Goal: Entertainment & Leisure: Consume media (video, audio)

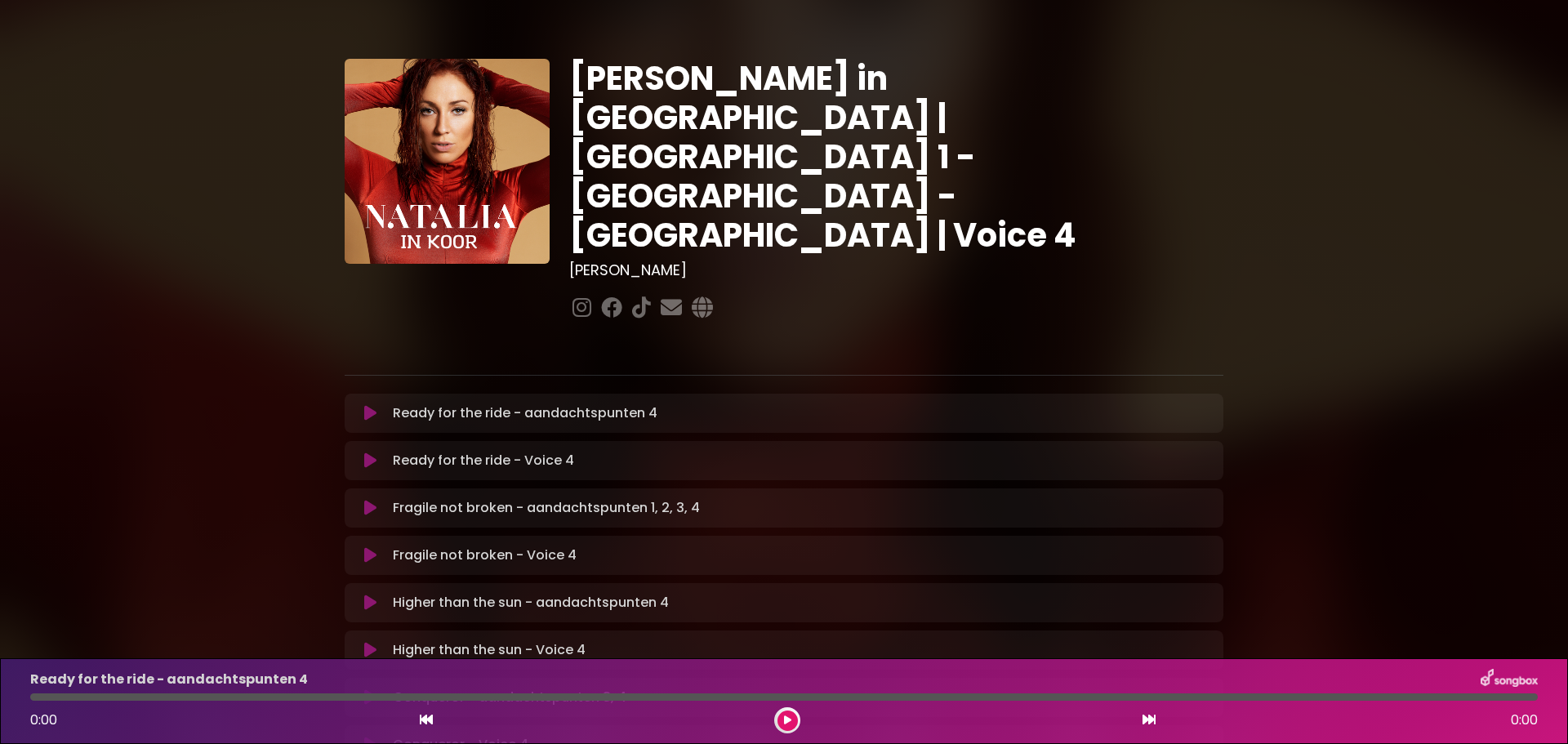
click at [369, 452] on icon at bounding box center [370, 460] width 12 height 16
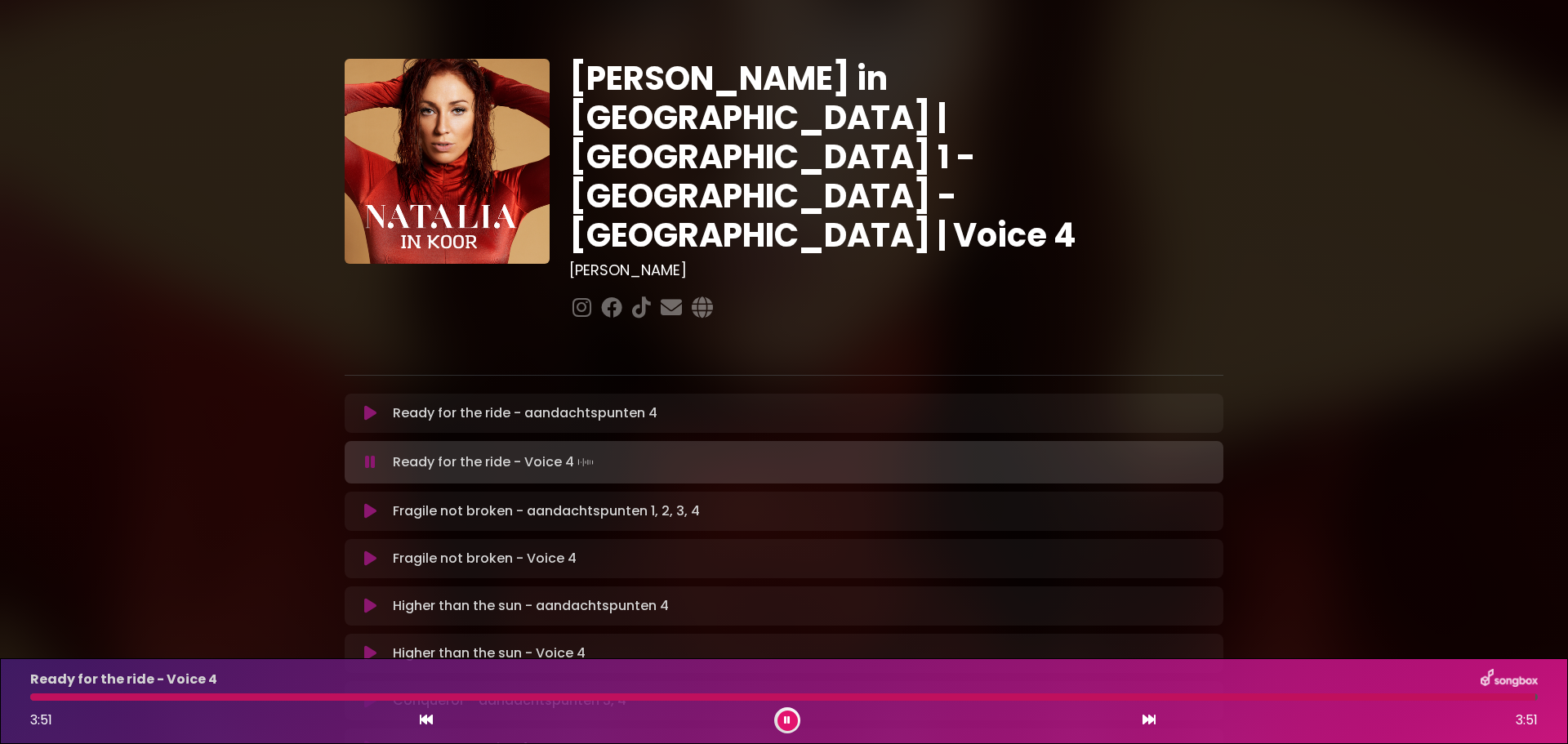
click at [786, 719] on icon at bounding box center [787, 720] width 7 height 10
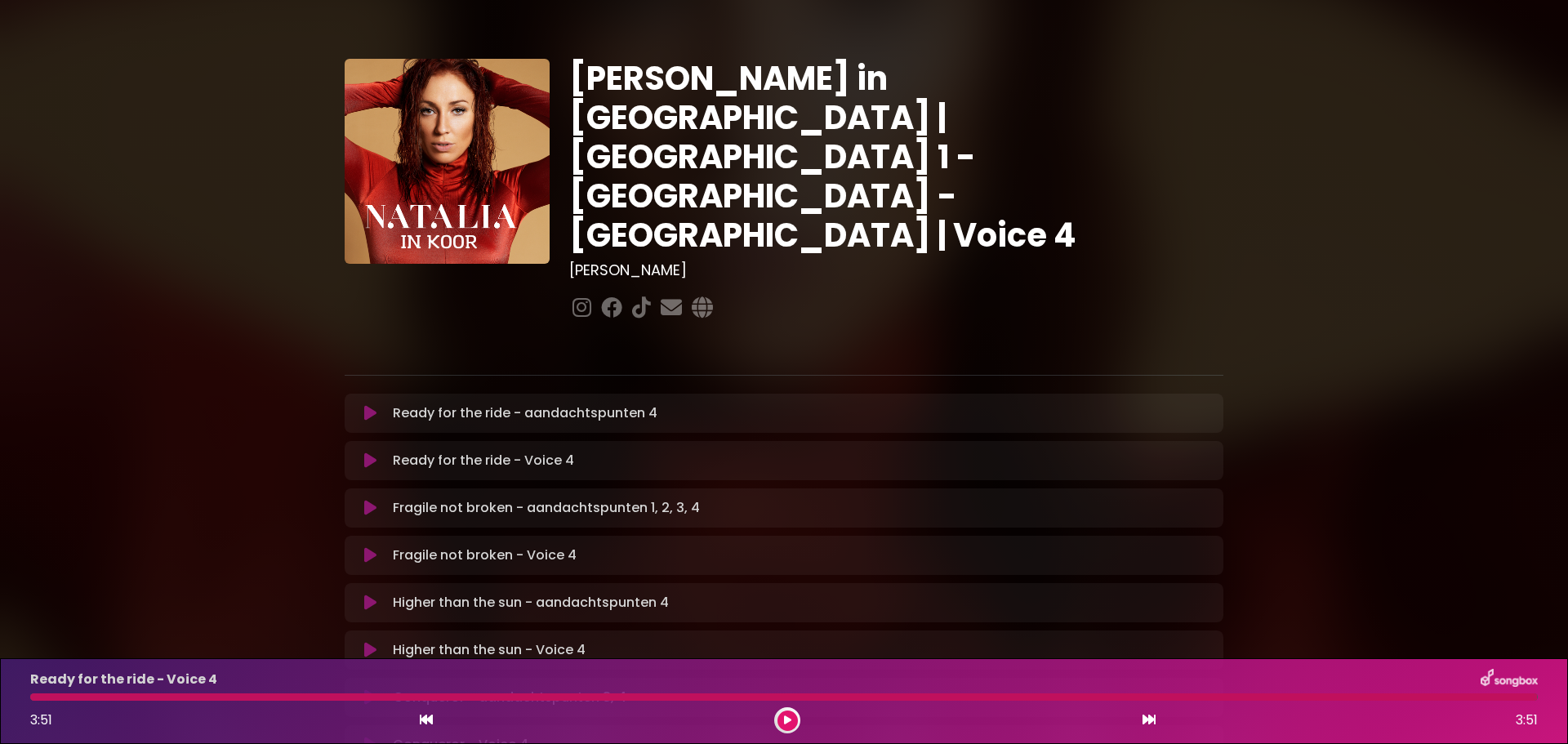
click at [368, 547] on icon at bounding box center [370, 555] width 12 height 16
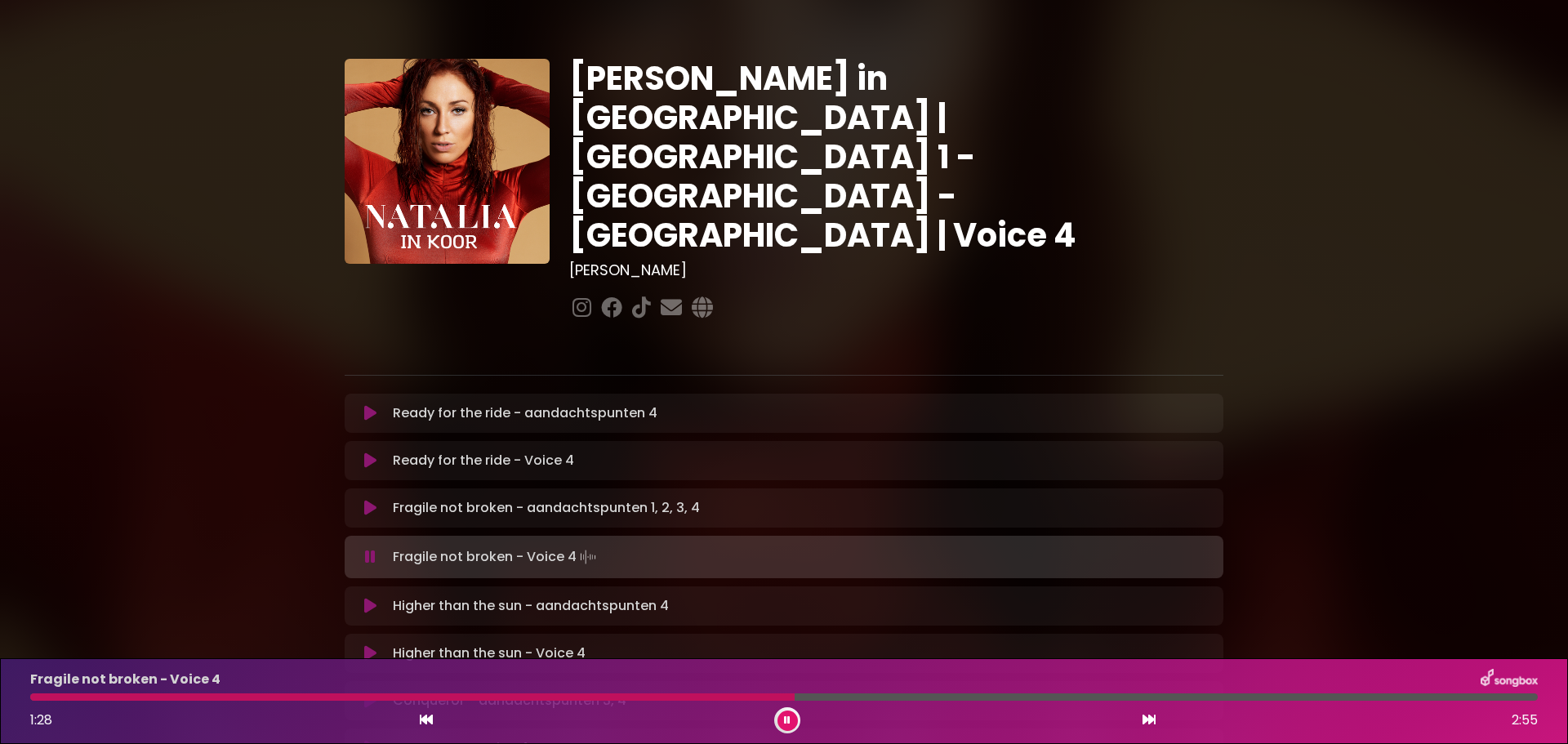
click at [789, 716] on icon at bounding box center [787, 720] width 7 height 10
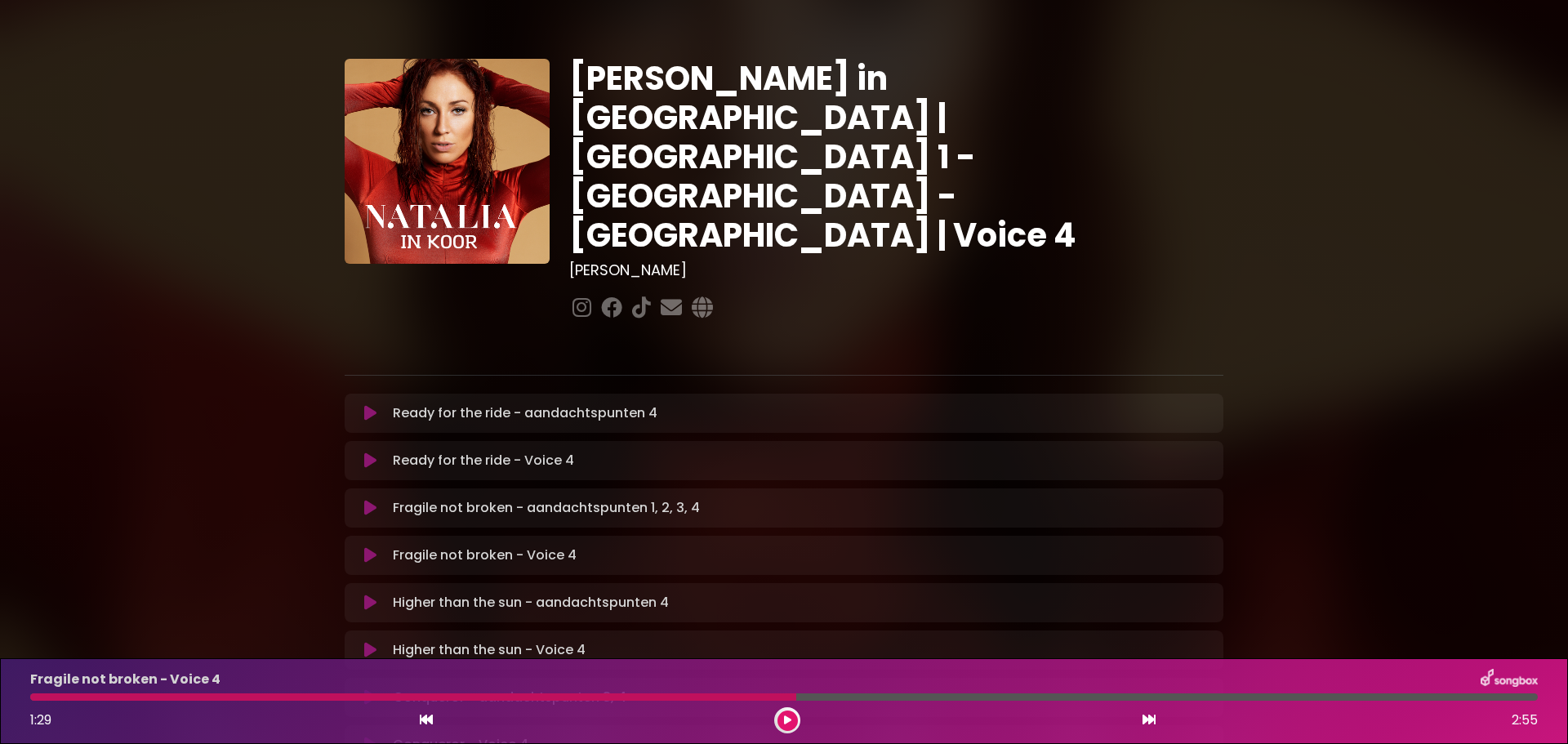
click at [787, 722] on icon at bounding box center [788, 720] width 8 height 10
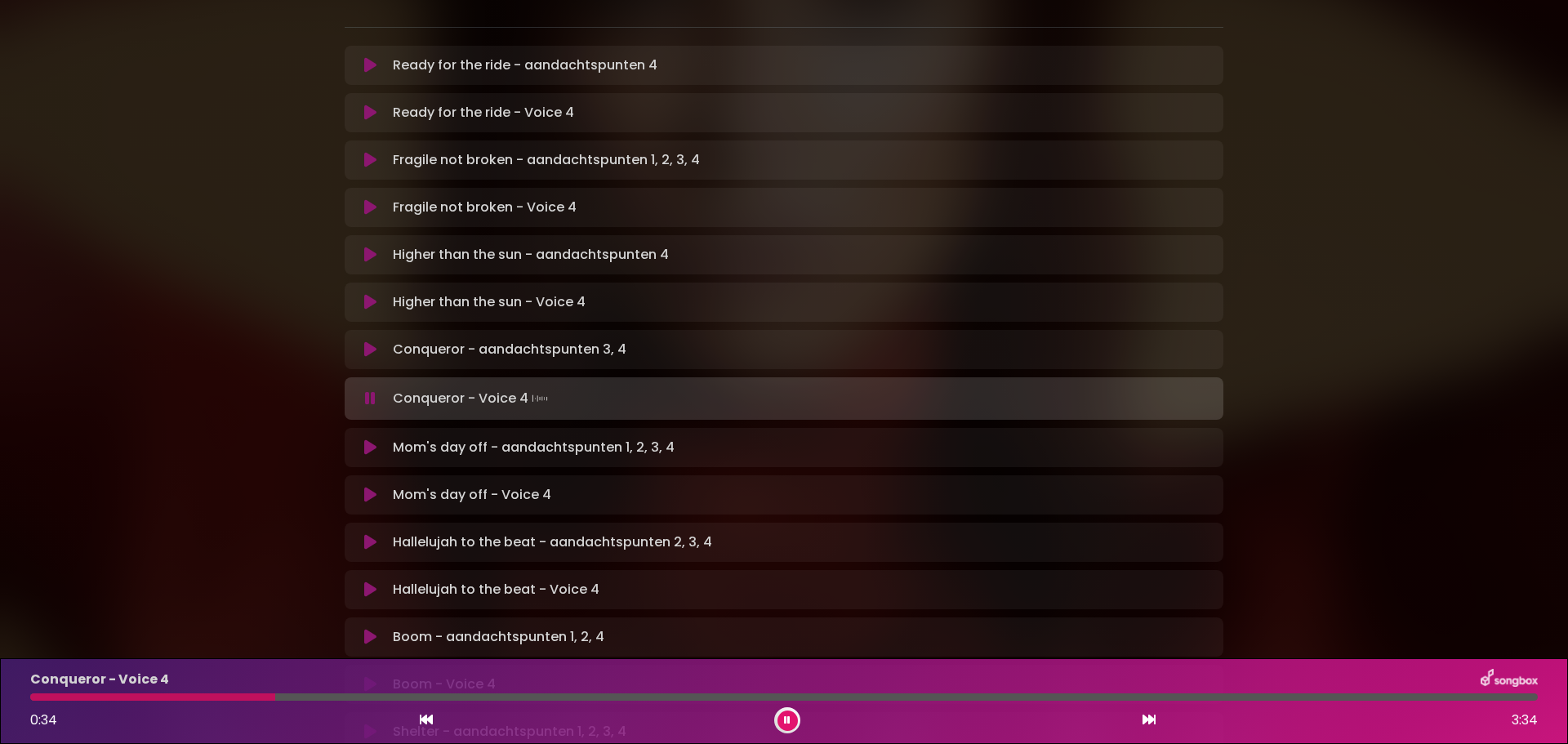
scroll to position [408, 0]
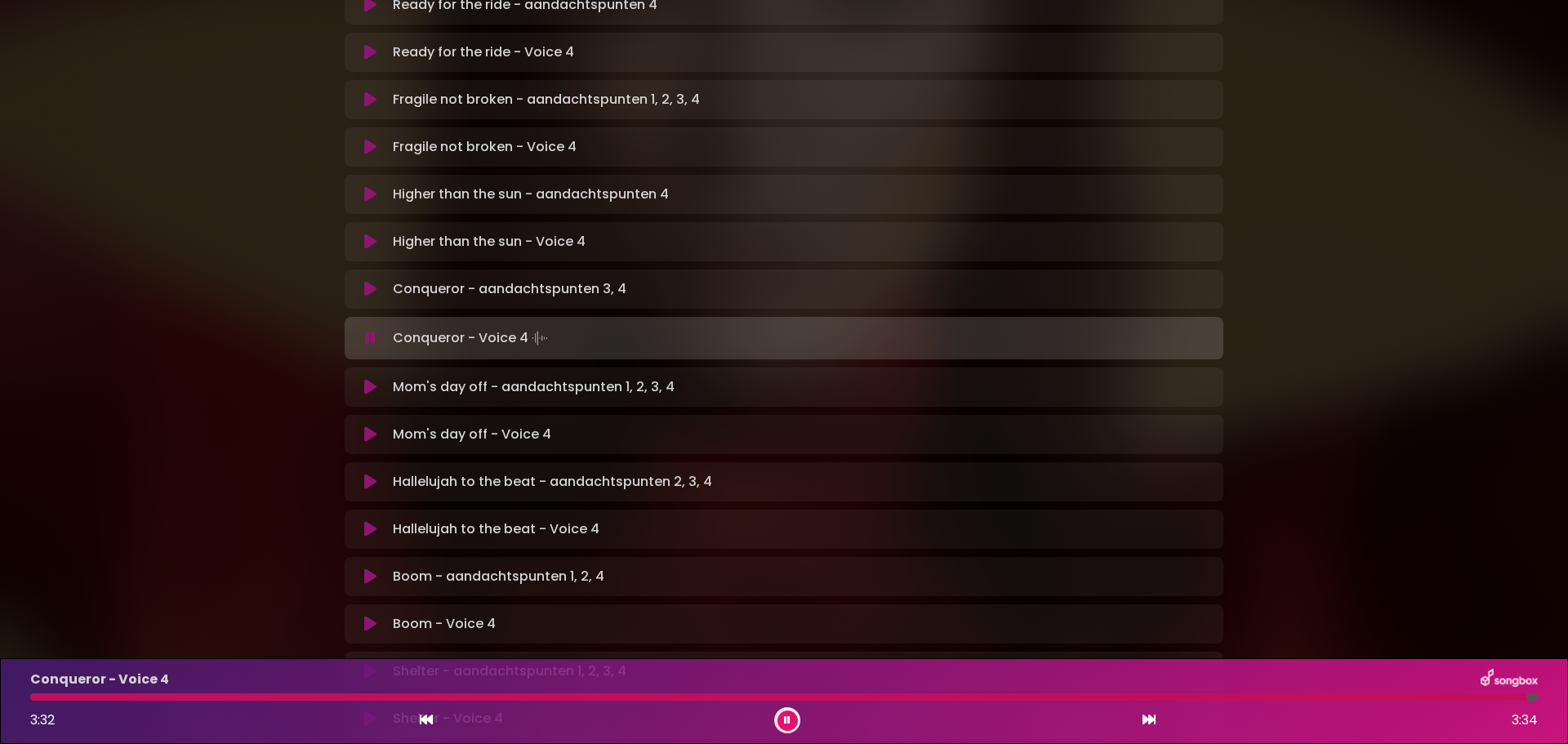
click at [784, 715] on icon at bounding box center [787, 720] width 7 height 10
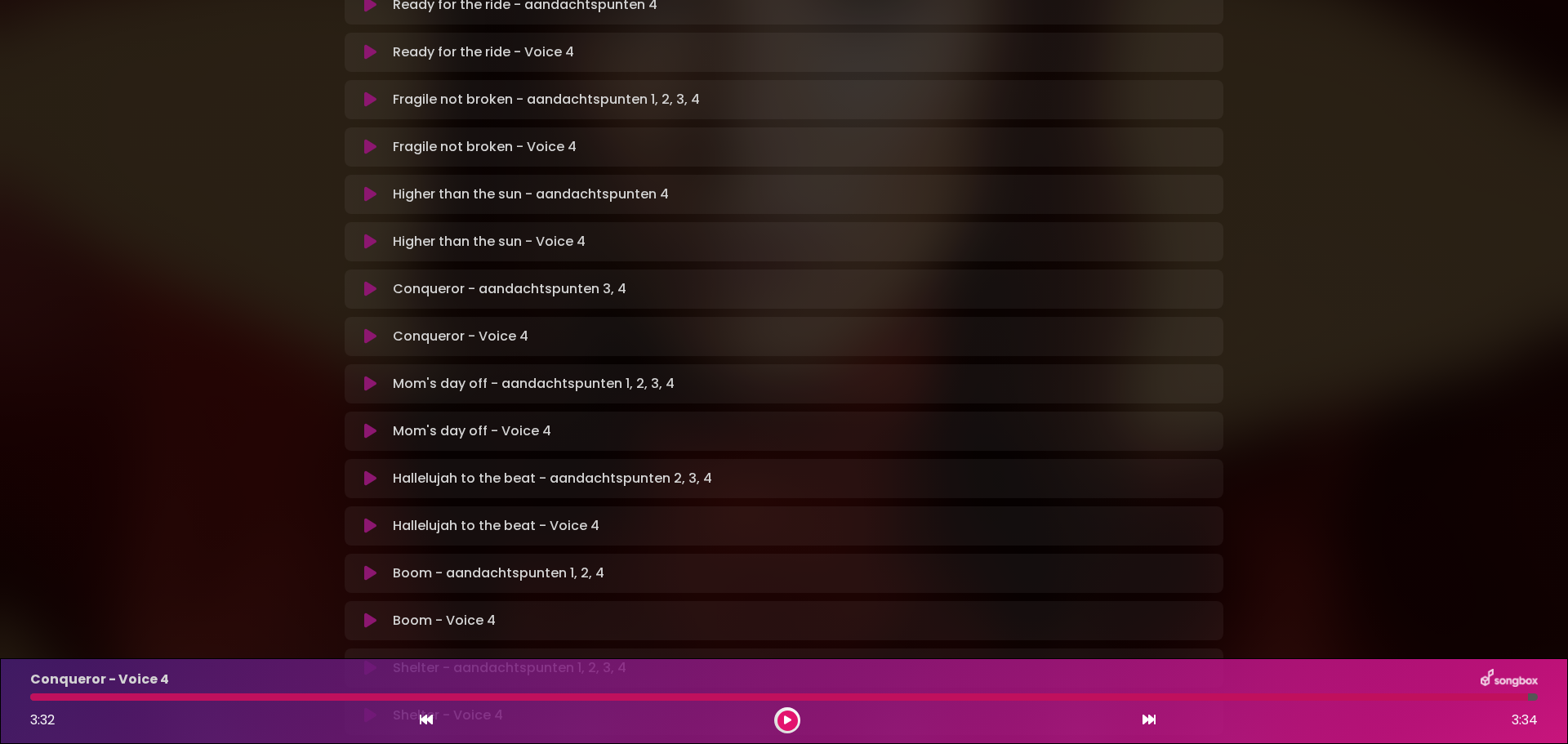
click at [370, 423] on icon at bounding box center [370, 431] width 12 height 16
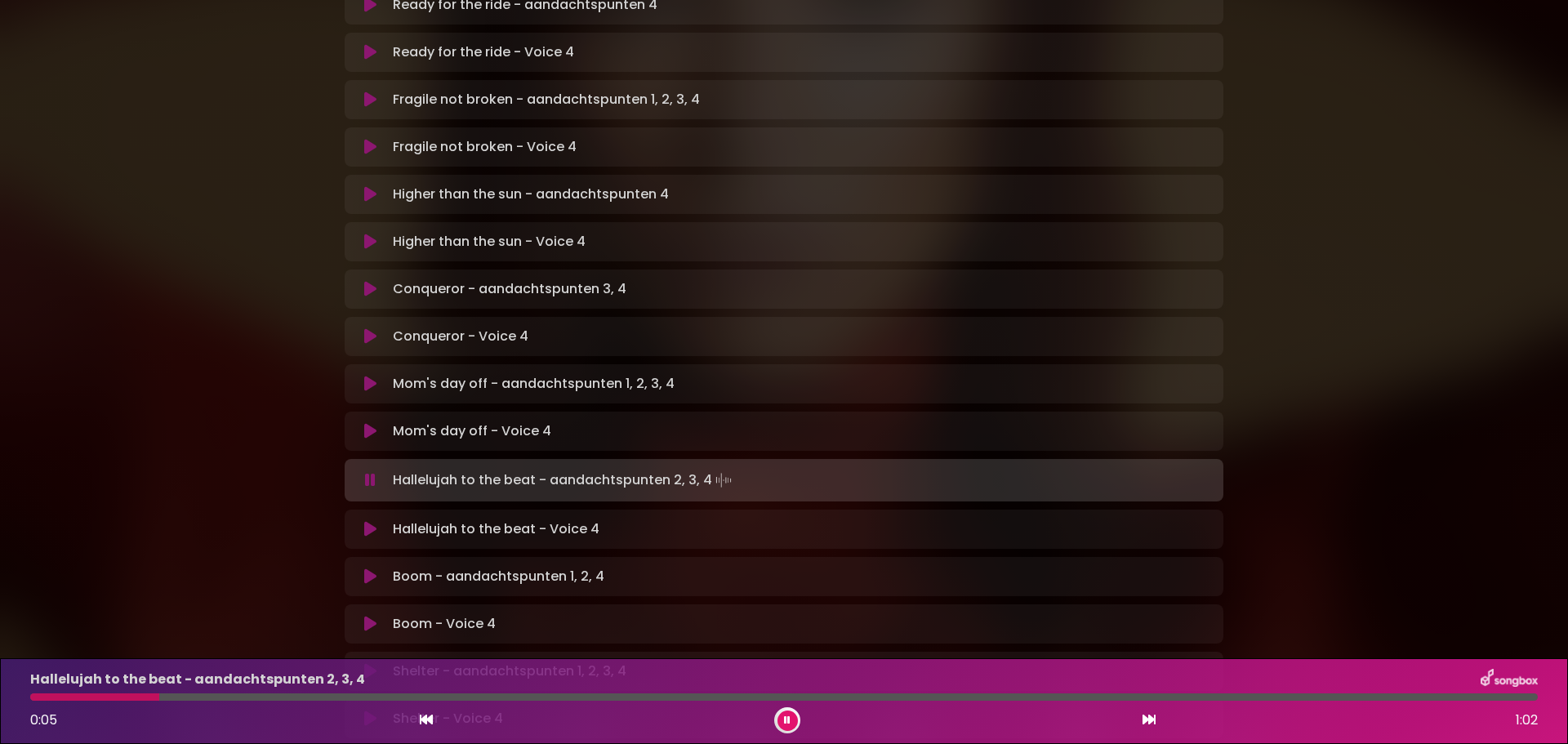
click at [367, 521] on icon at bounding box center [370, 529] width 12 height 16
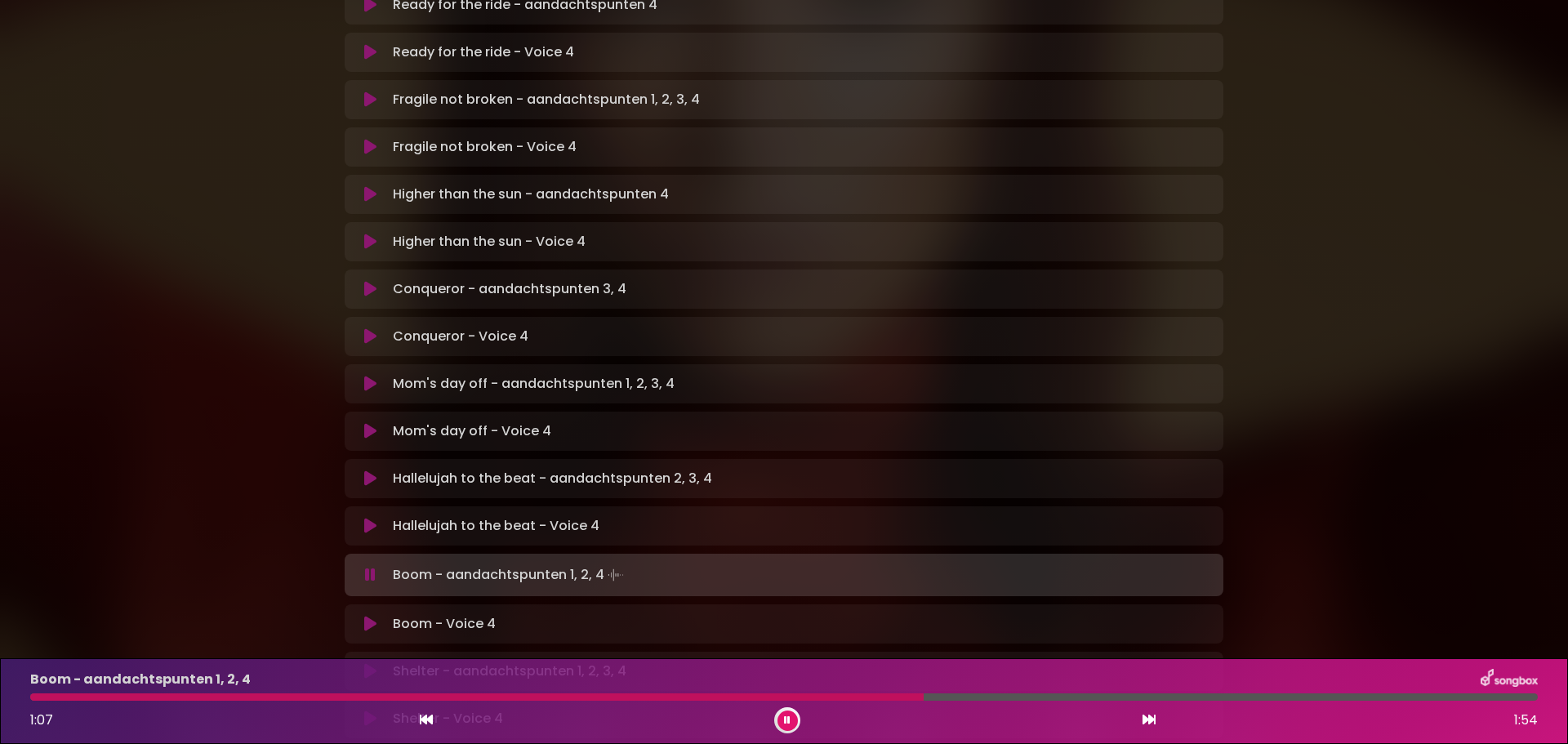
click at [371, 616] on icon at bounding box center [370, 623] width 12 height 16
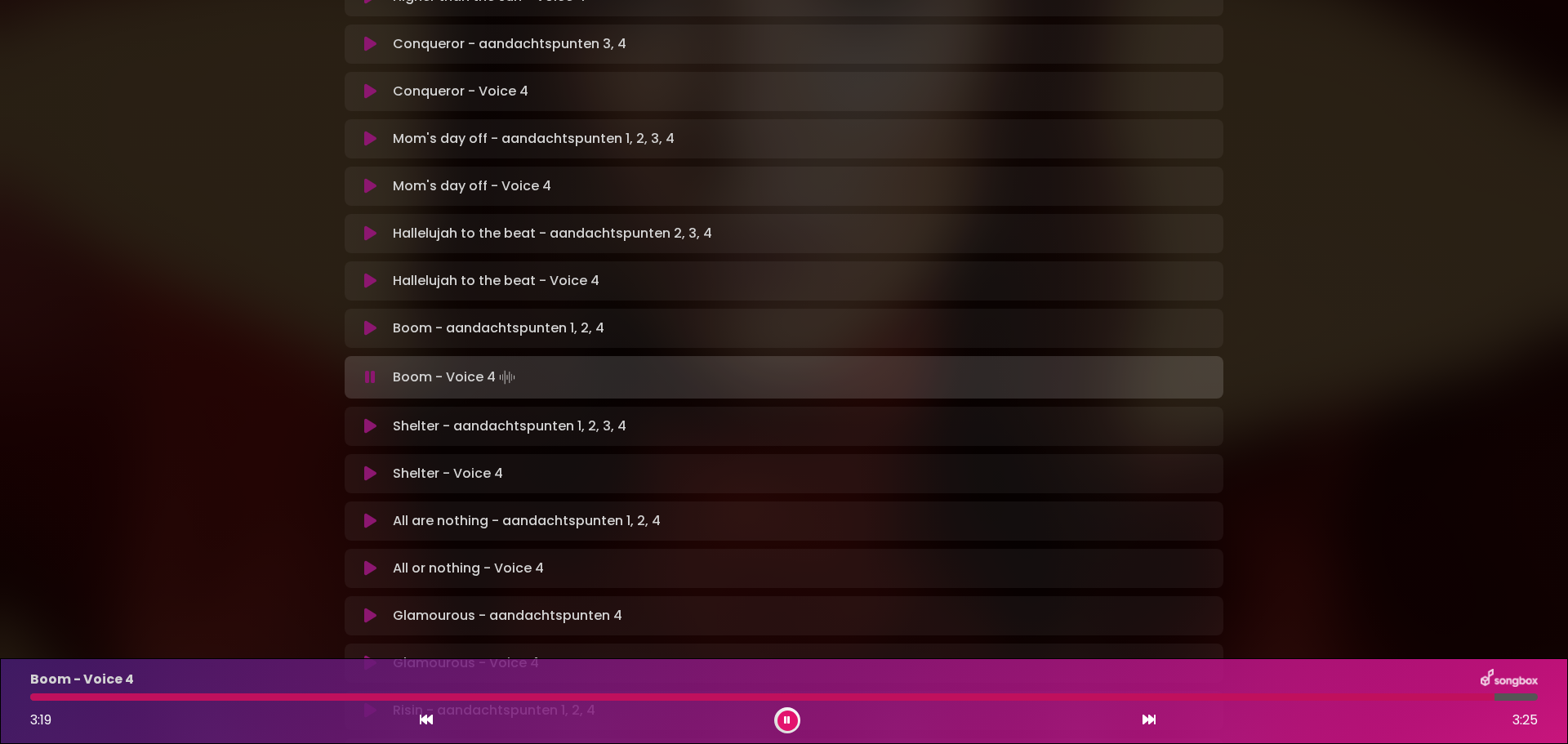
scroll to position [734, 0]
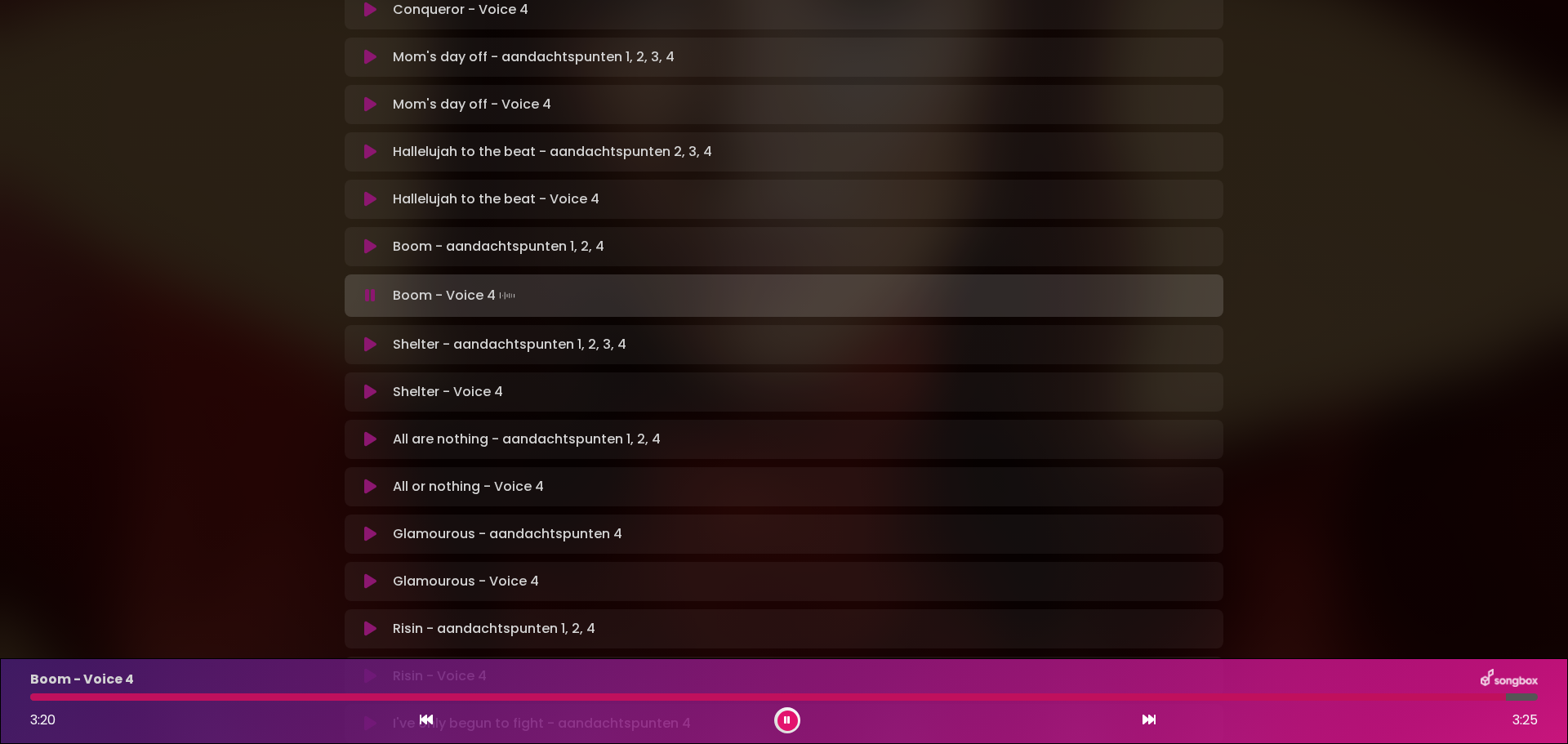
click at [365, 383] on icon at bounding box center [370, 391] width 12 height 16
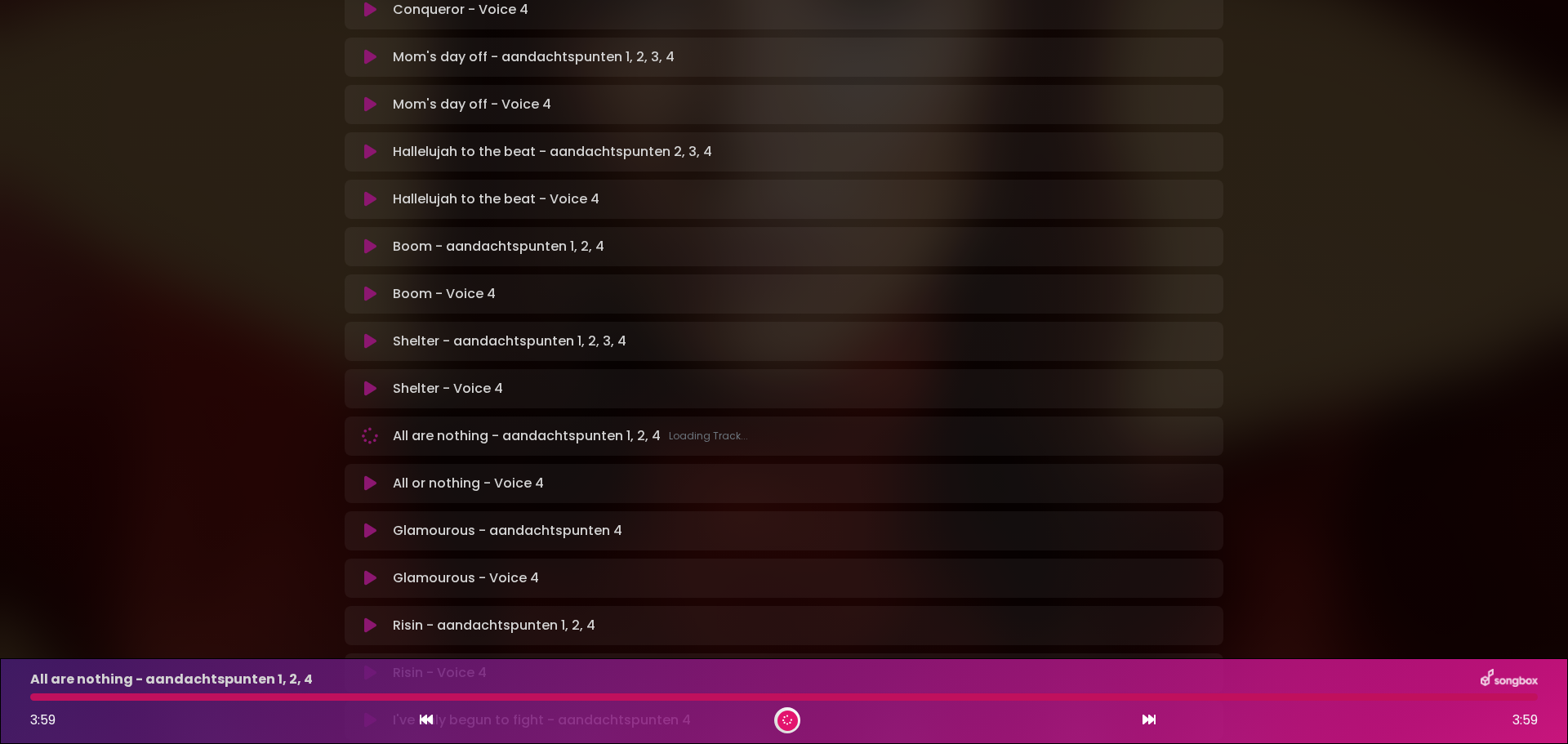
click at [369, 475] on icon at bounding box center [370, 482] width 12 height 16
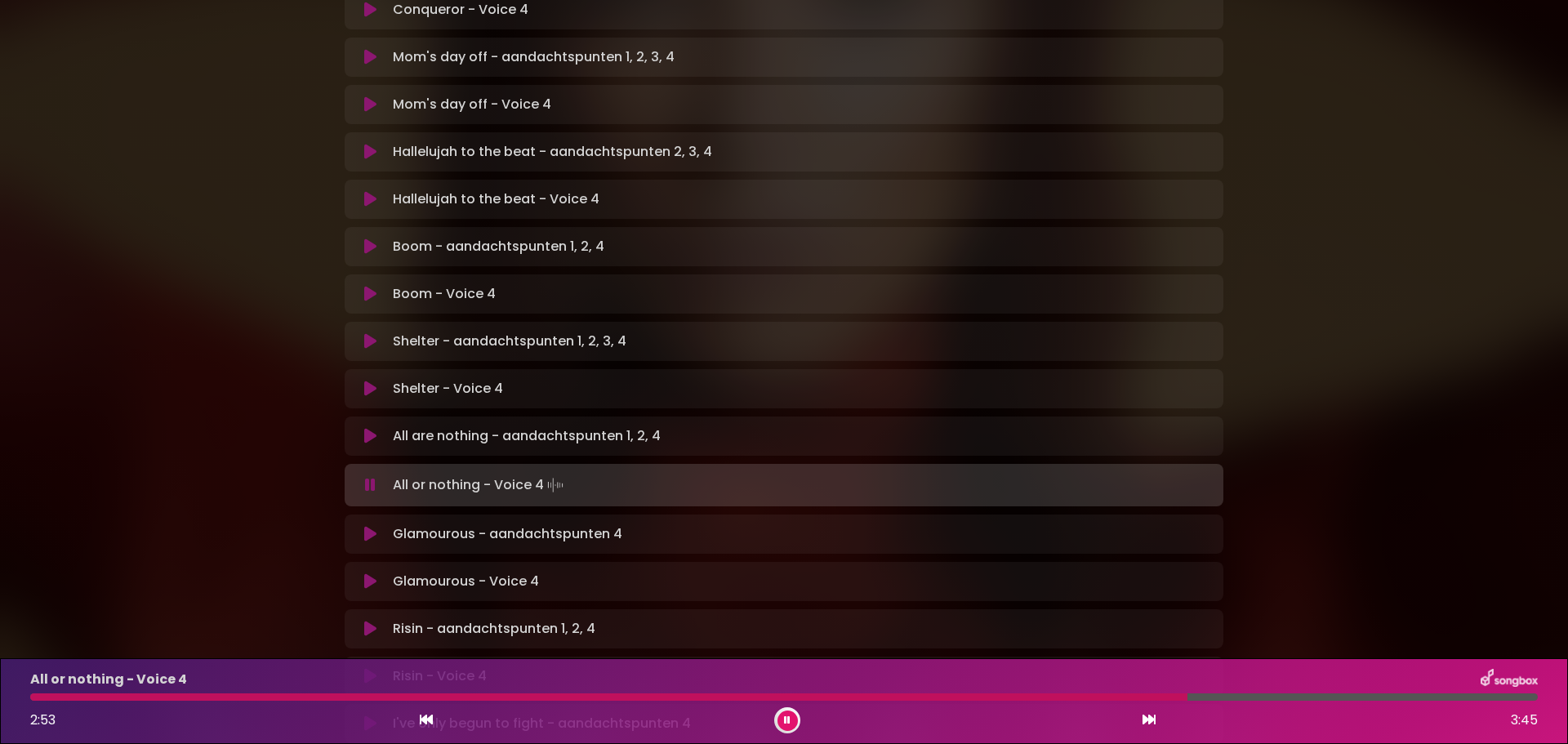
click at [787, 716] on icon at bounding box center [787, 720] width 7 height 10
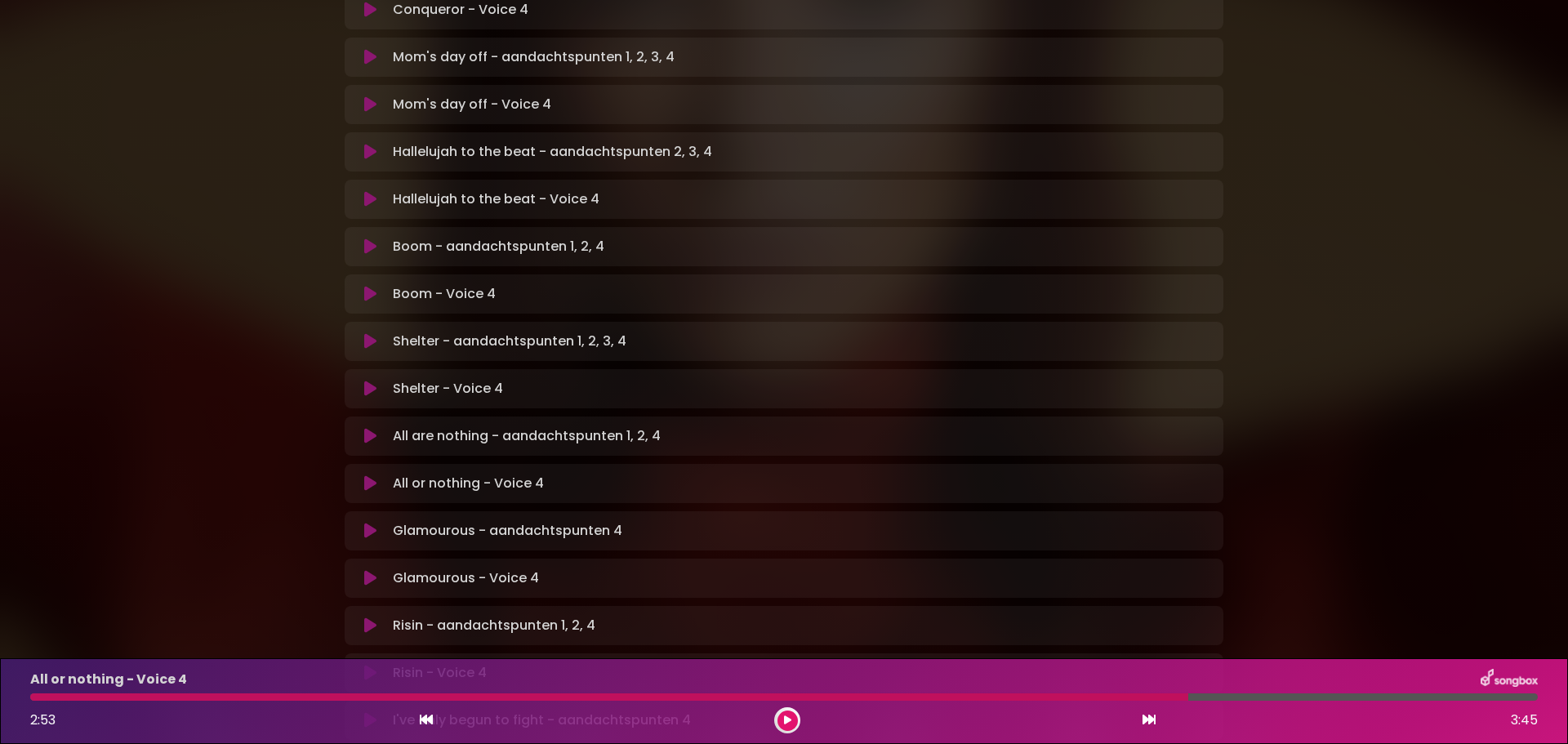
click at [777, 711] on button at bounding box center [787, 720] width 20 height 20
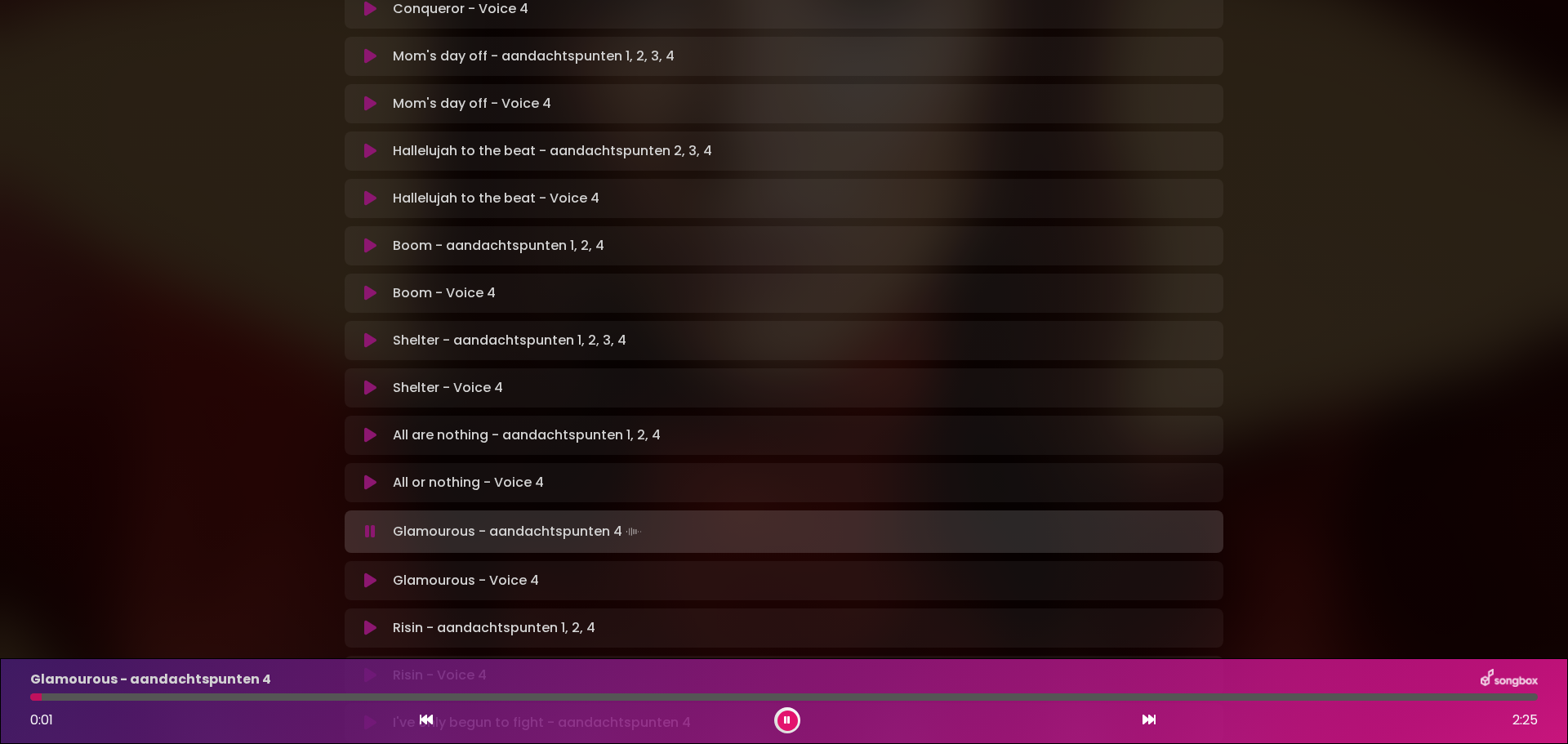
scroll to position [816, 0]
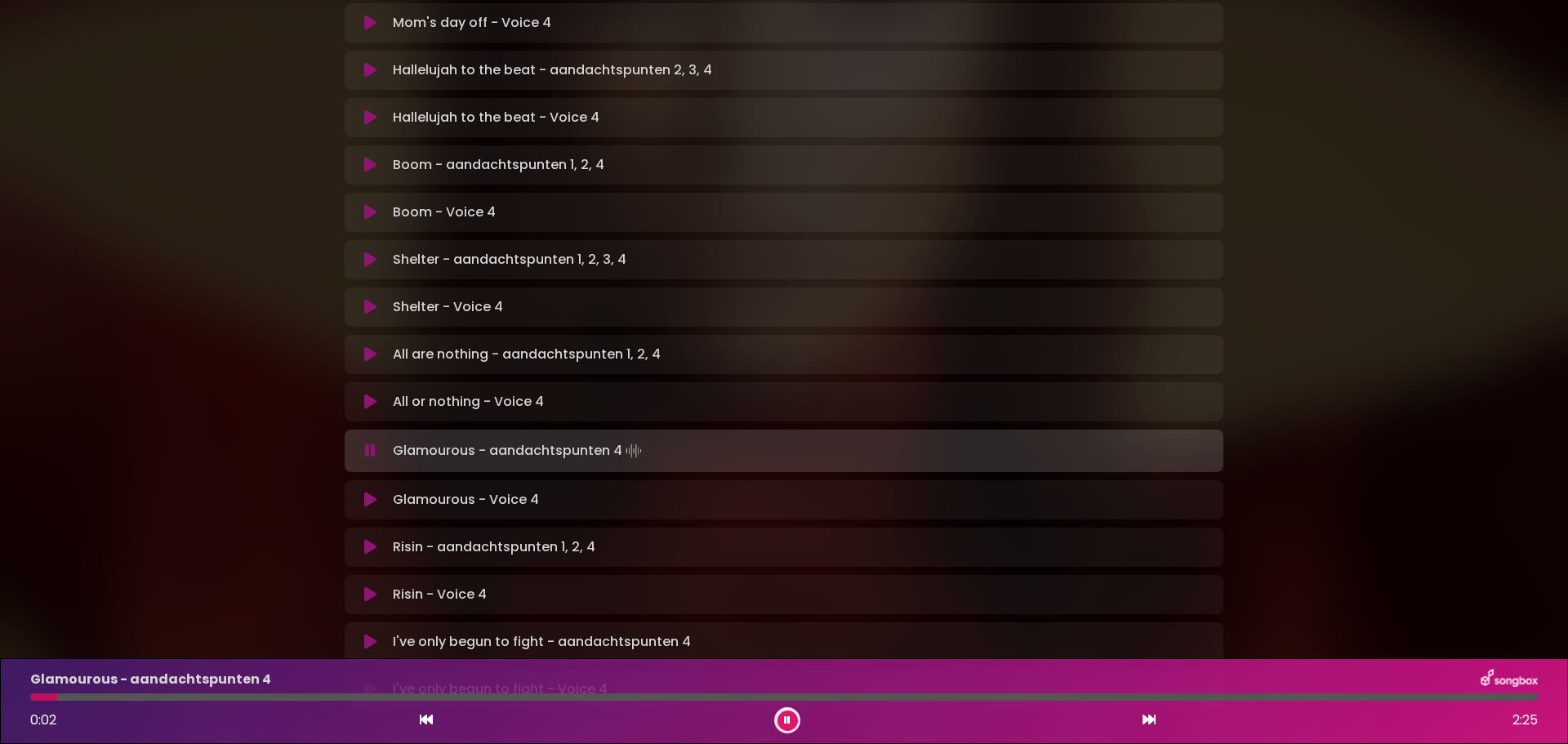
click at [364, 492] on icon at bounding box center [370, 499] width 12 height 16
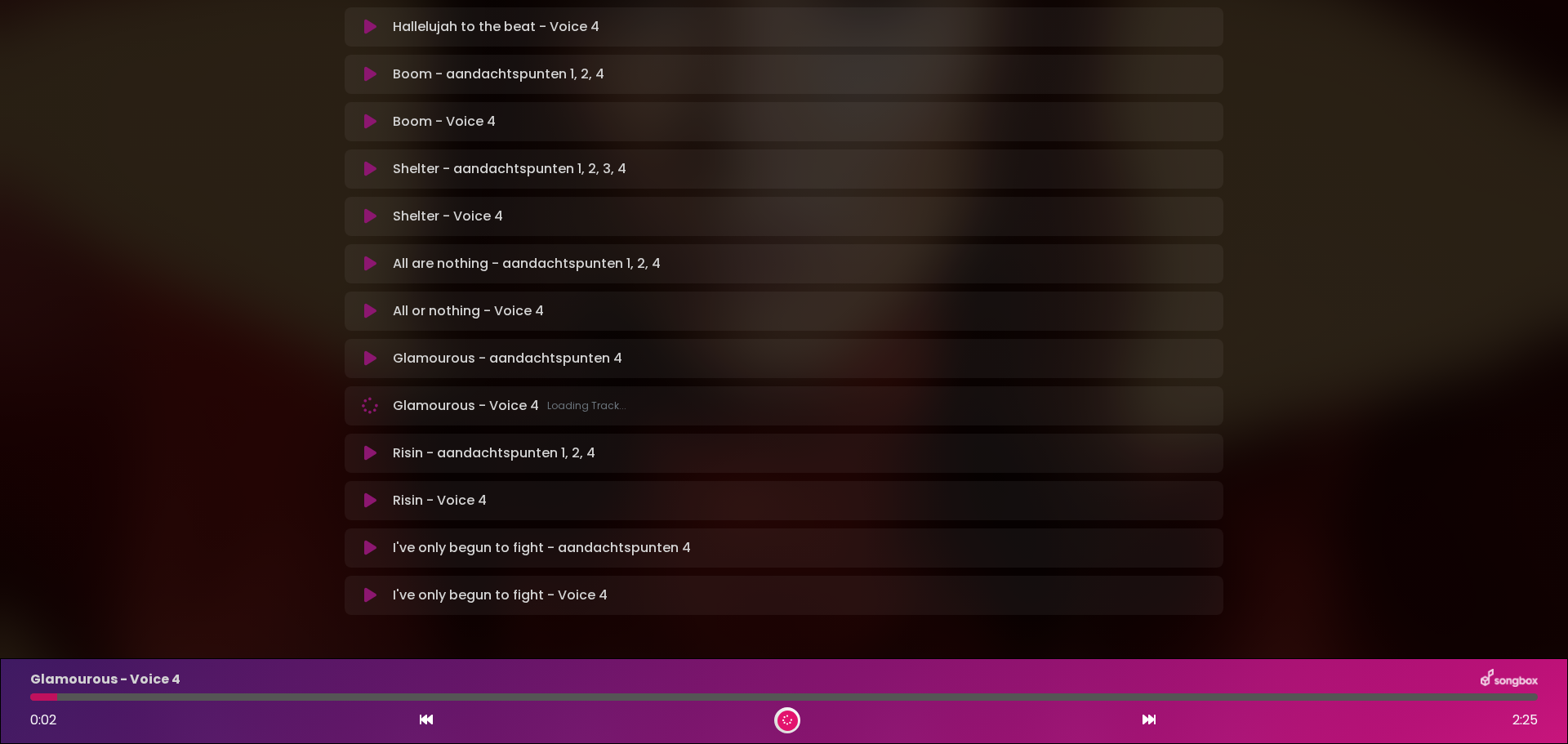
scroll to position [908, 0]
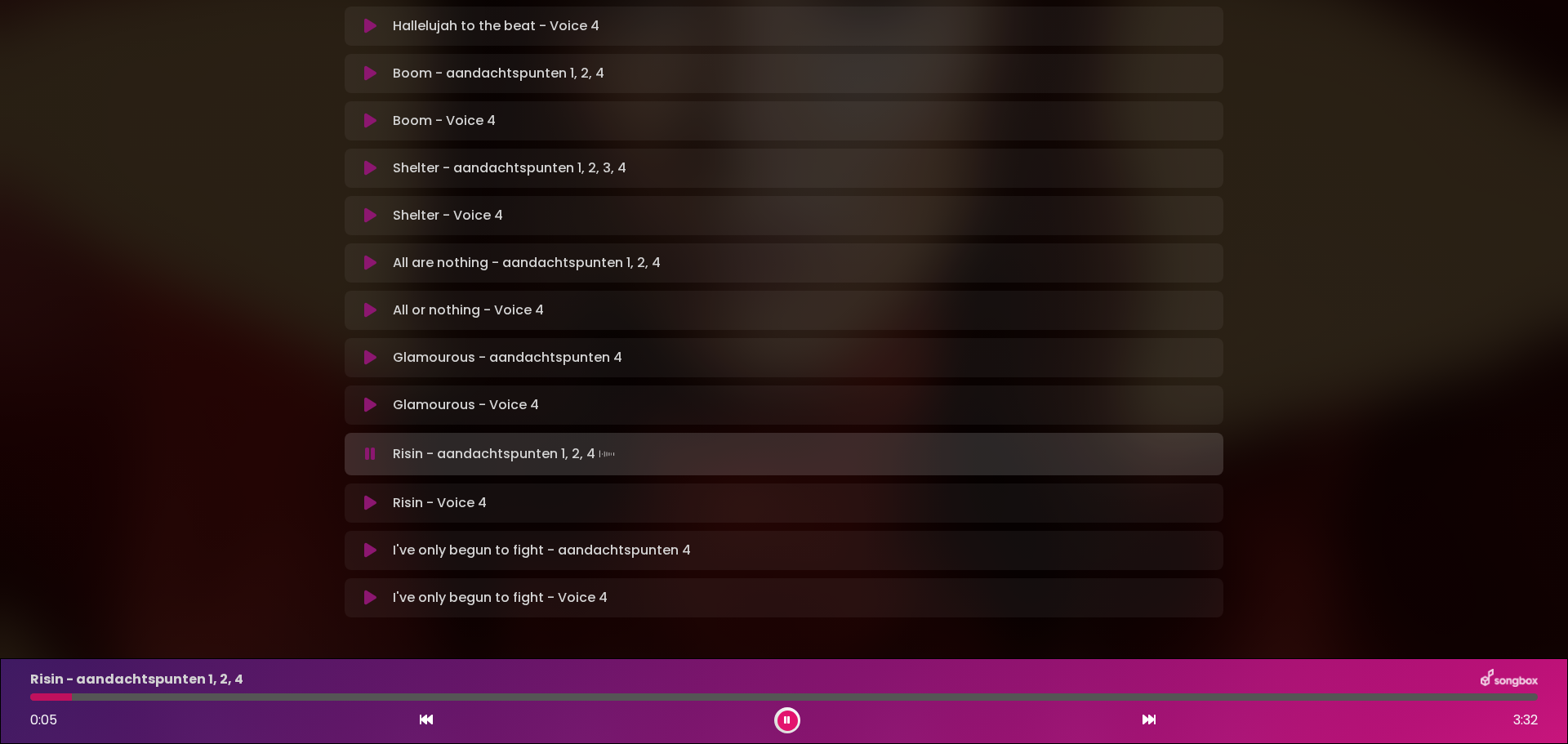
click at [369, 495] on icon at bounding box center [370, 502] width 12 height 16
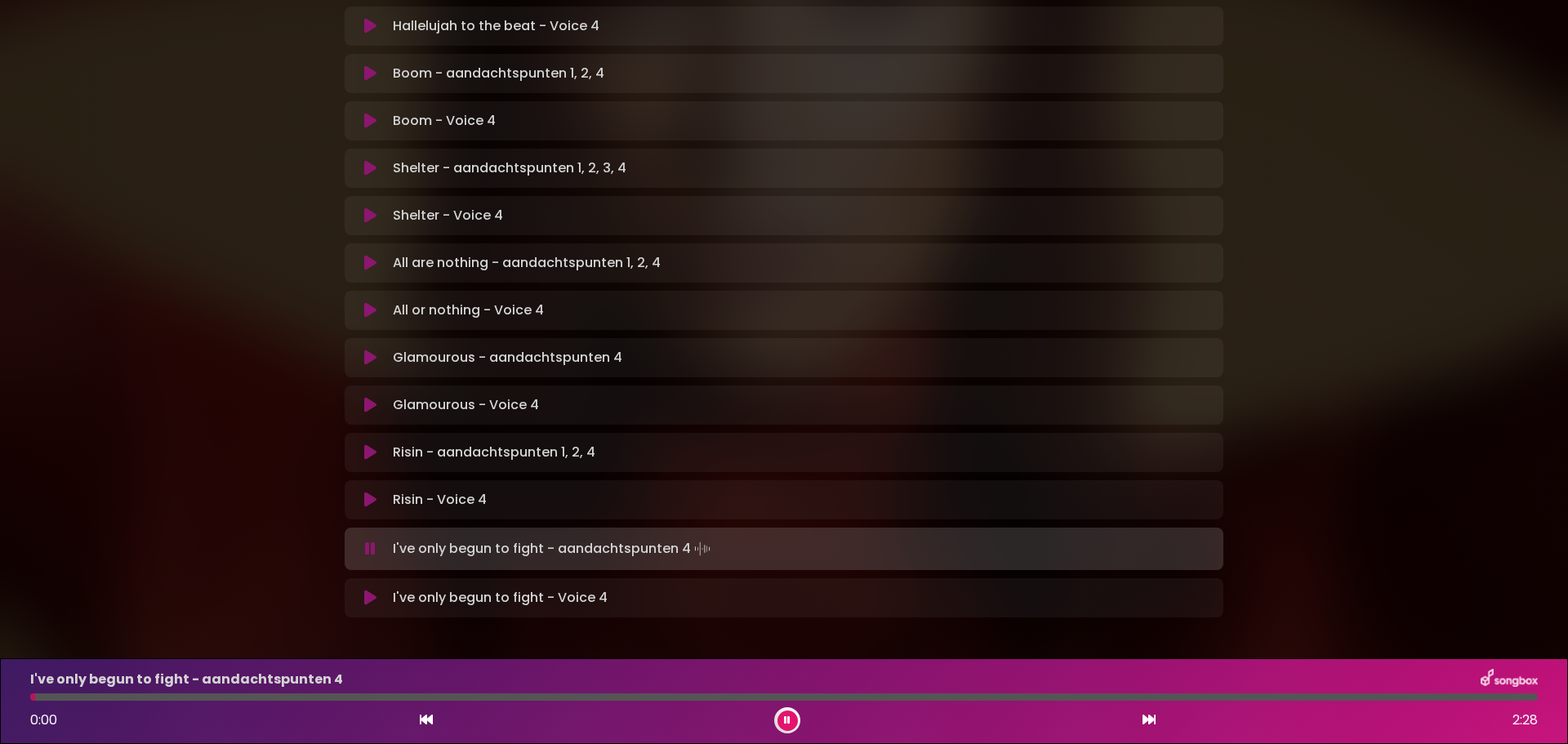
click at [368, 590] on icon at bounding box center [370, 597] width 12 height 16
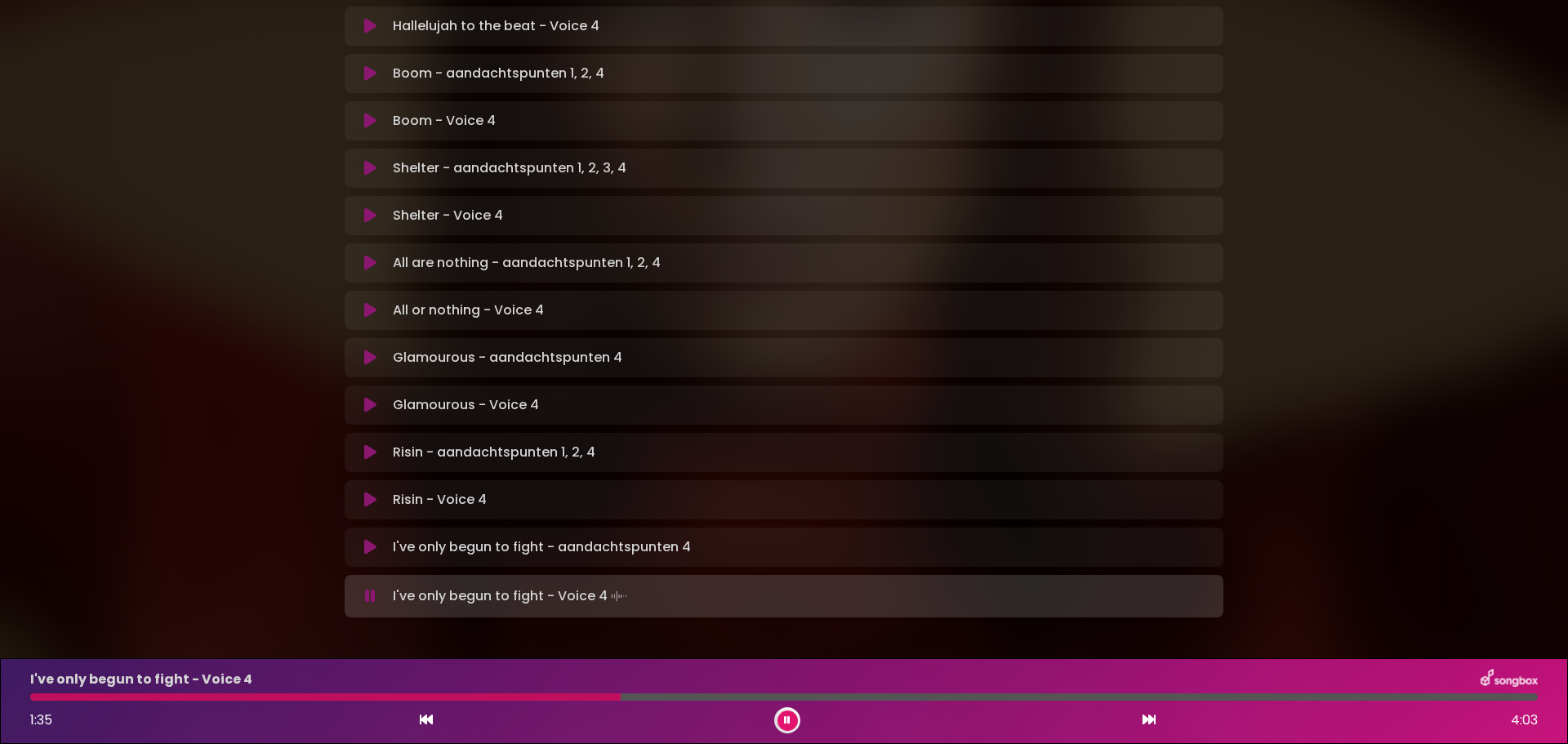
click at [789, 715] on icon at bounding box center [787, 720] width 7 height 10
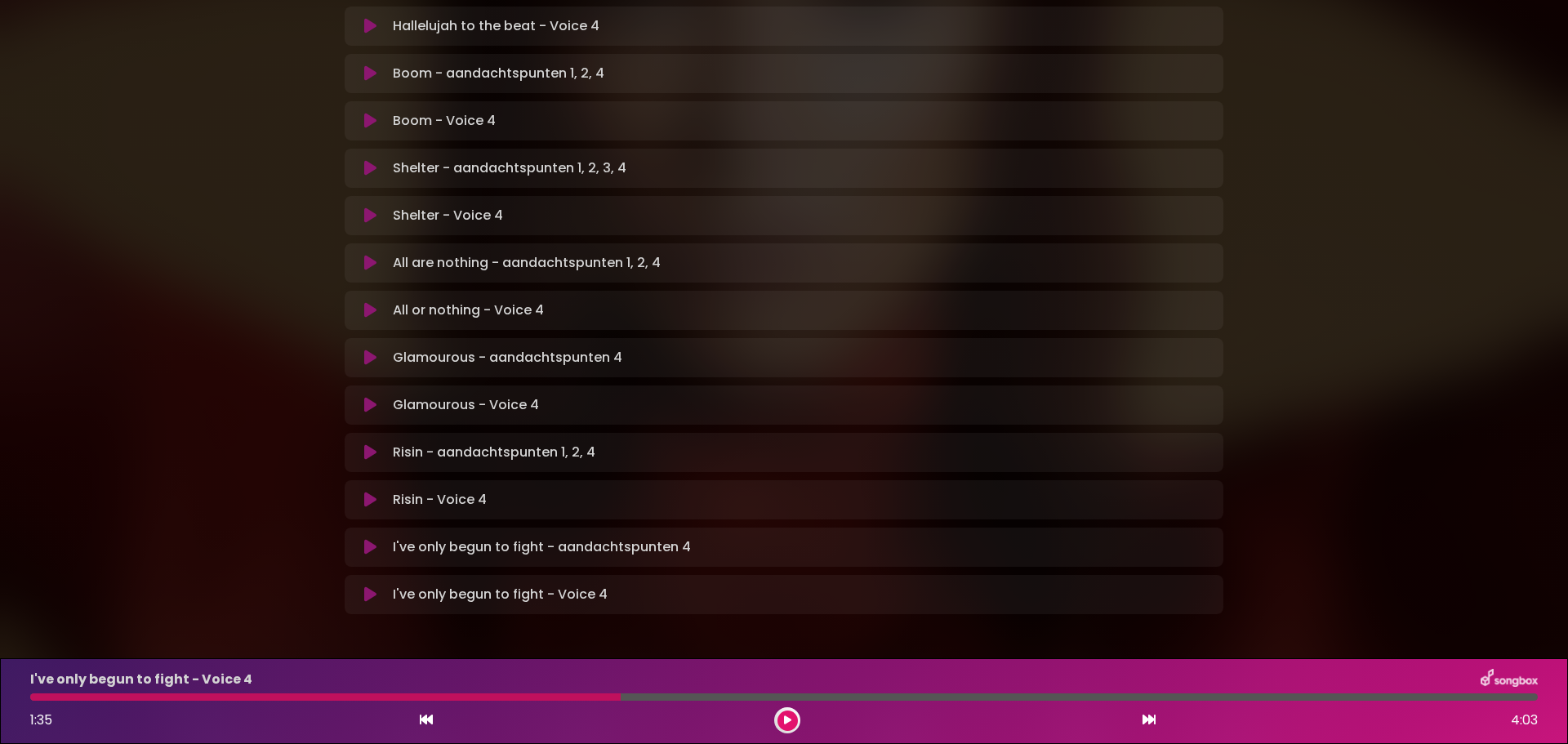
click at [785, 716] on icon at bounding box center [788, 720] width 8 height 10
